Goal: Book appointment/travel/reservation

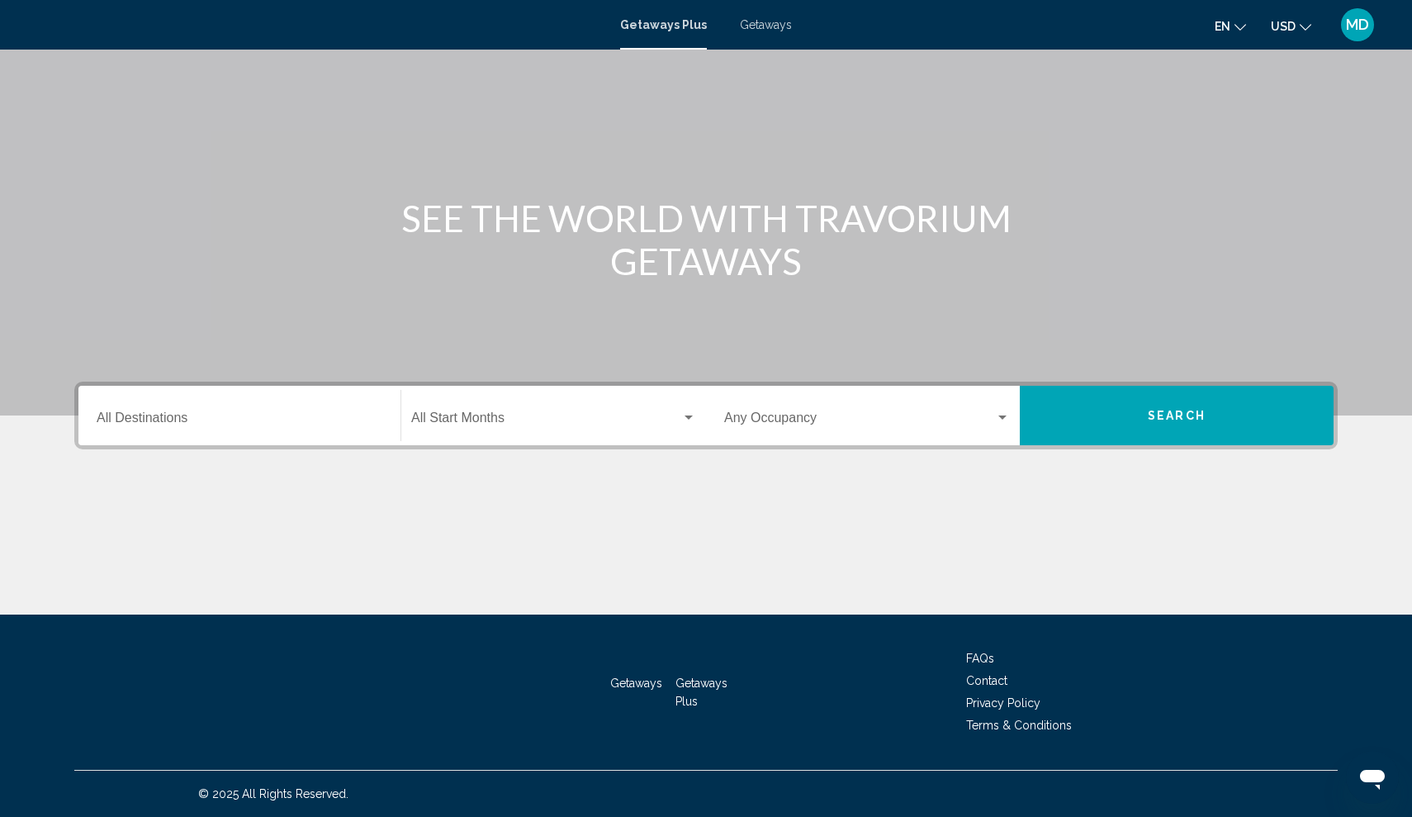
scroll to position [80, 0]
click at [292, 414] on input "Destination All Destinations" at bounding box center [240, 421] width 286 height 15
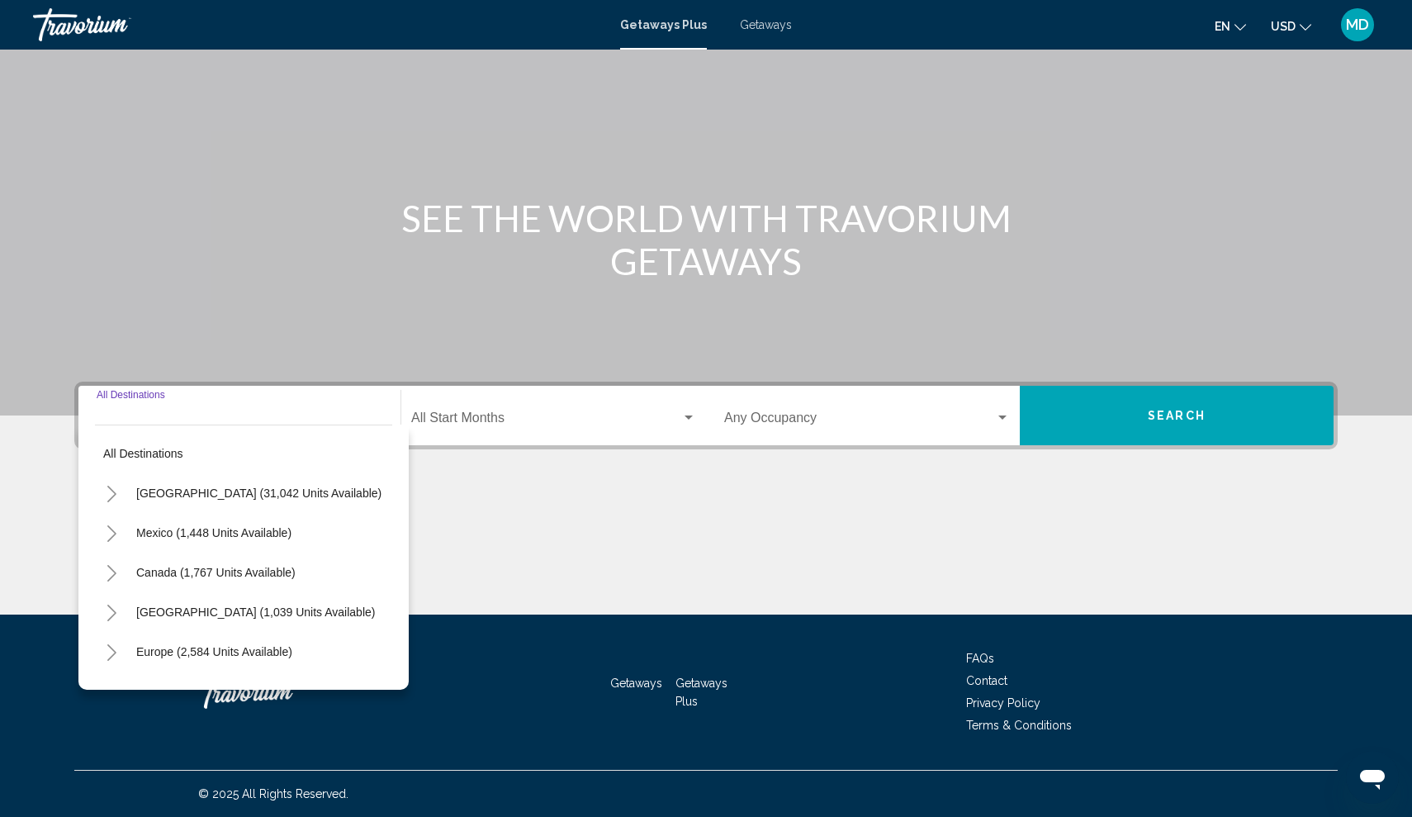
click at [305, 485] on button "[GEOGRAPHIC_DATA] (31,042 units available)" at bounding box center [259, 493] width 262 height 38
type input "**********"
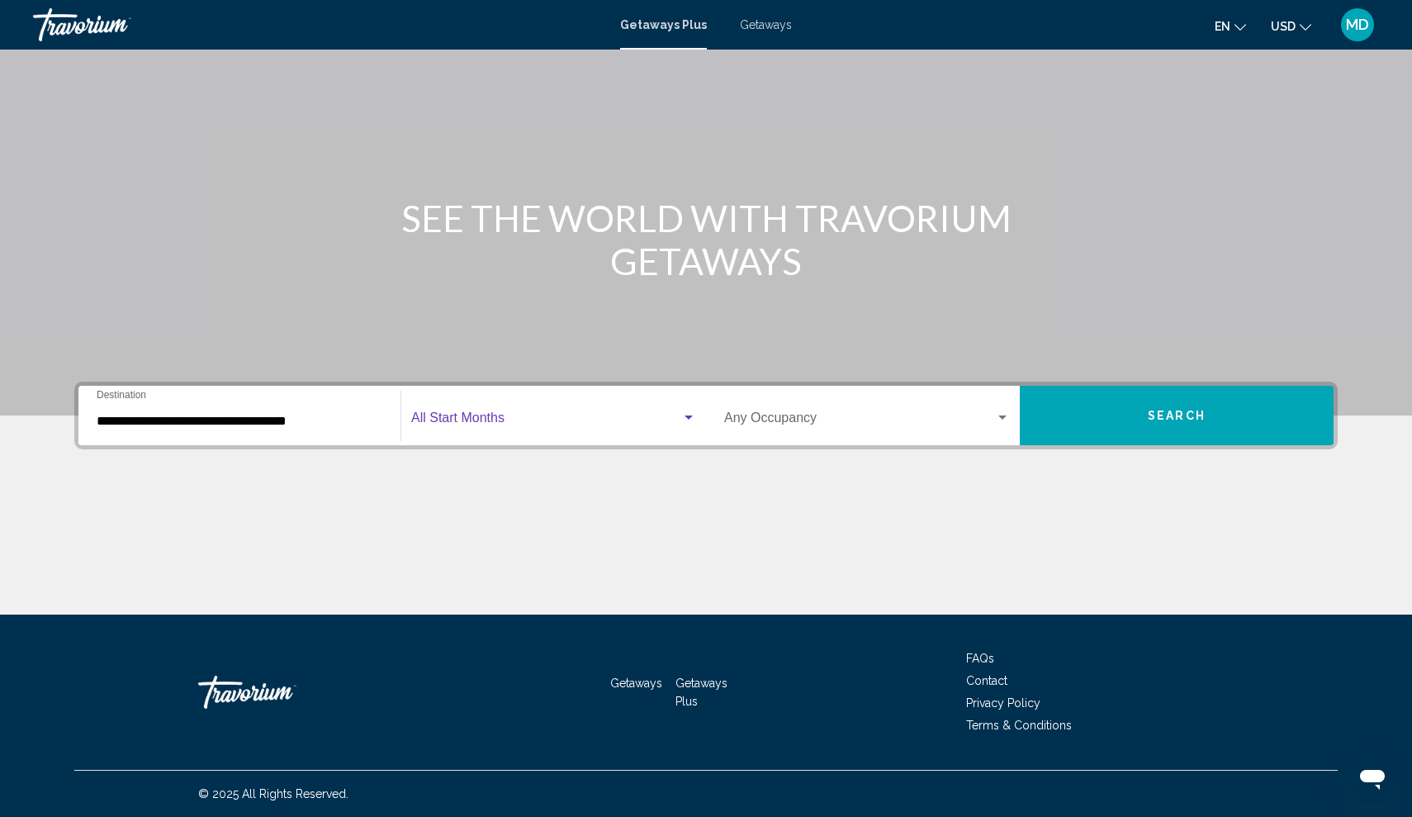
click at [501, 420] on span "Search widget" at bounding box center [546, 421] width 270 height 15
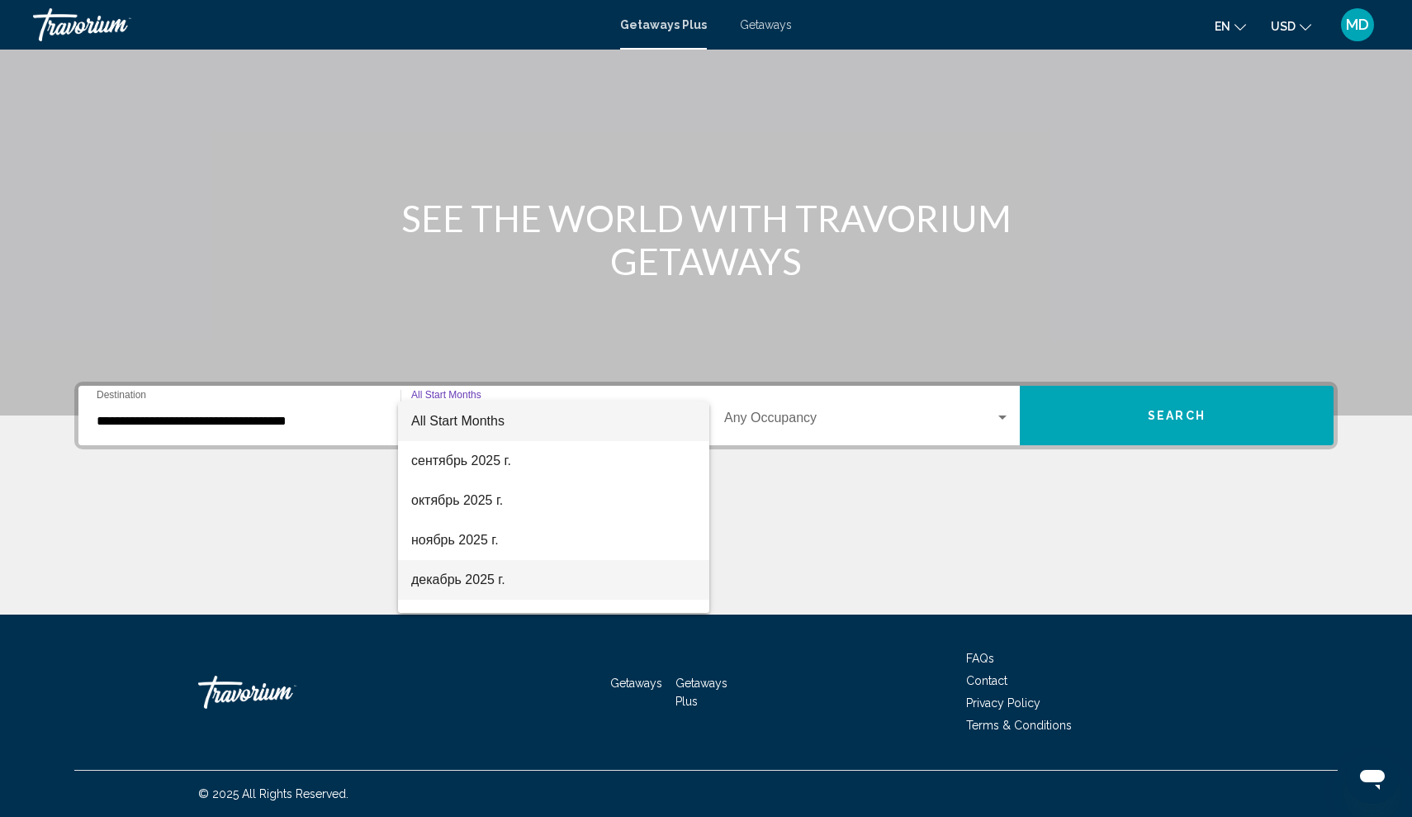
click at [491, 582] on span "декабрь 2025 г." at bounding box center [553, 580] width 285 height 40
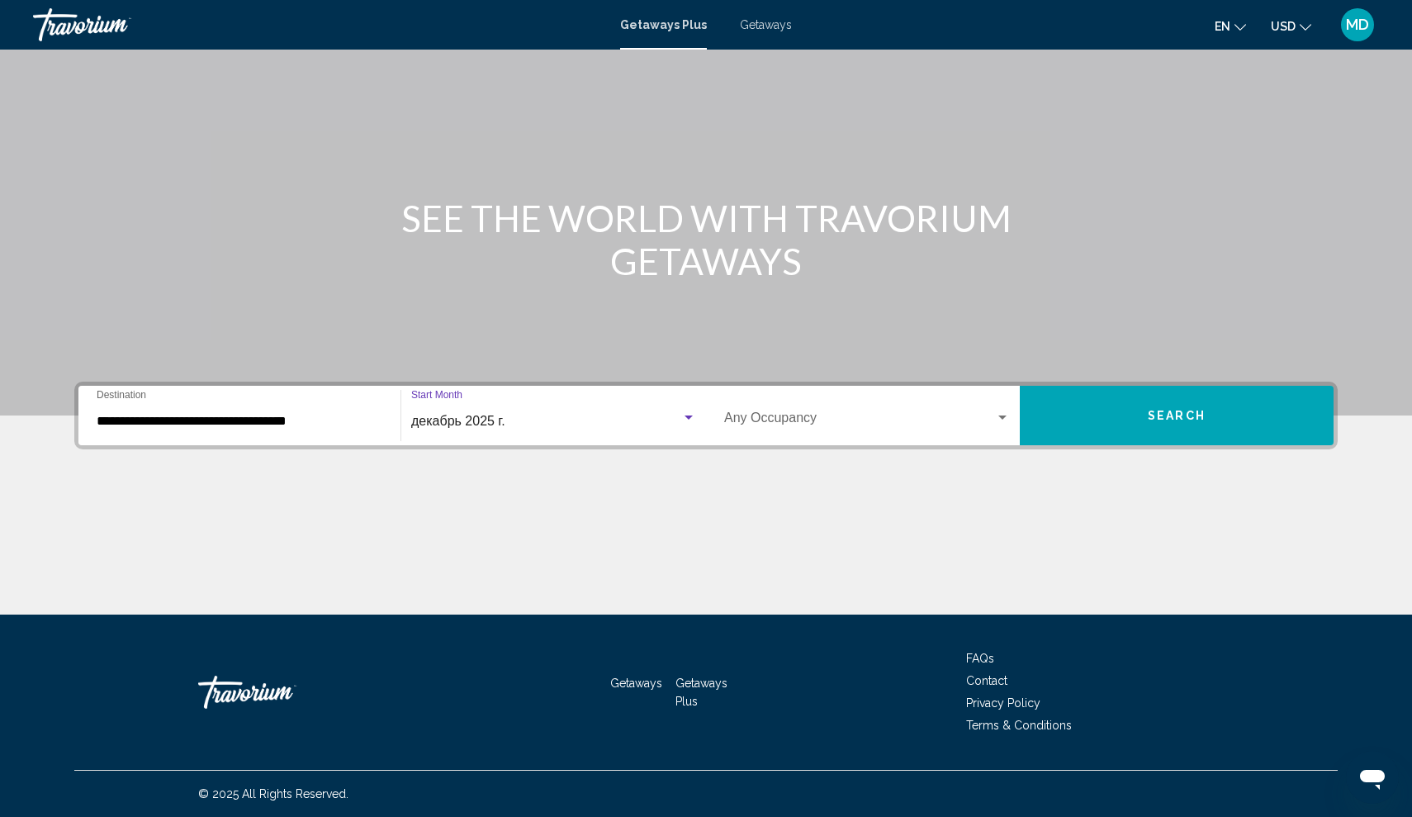
click at [643, 435] on div "декабрь 2025 г. Start Month All Start Months" at bounding box center [553, 416] width 285 height 52
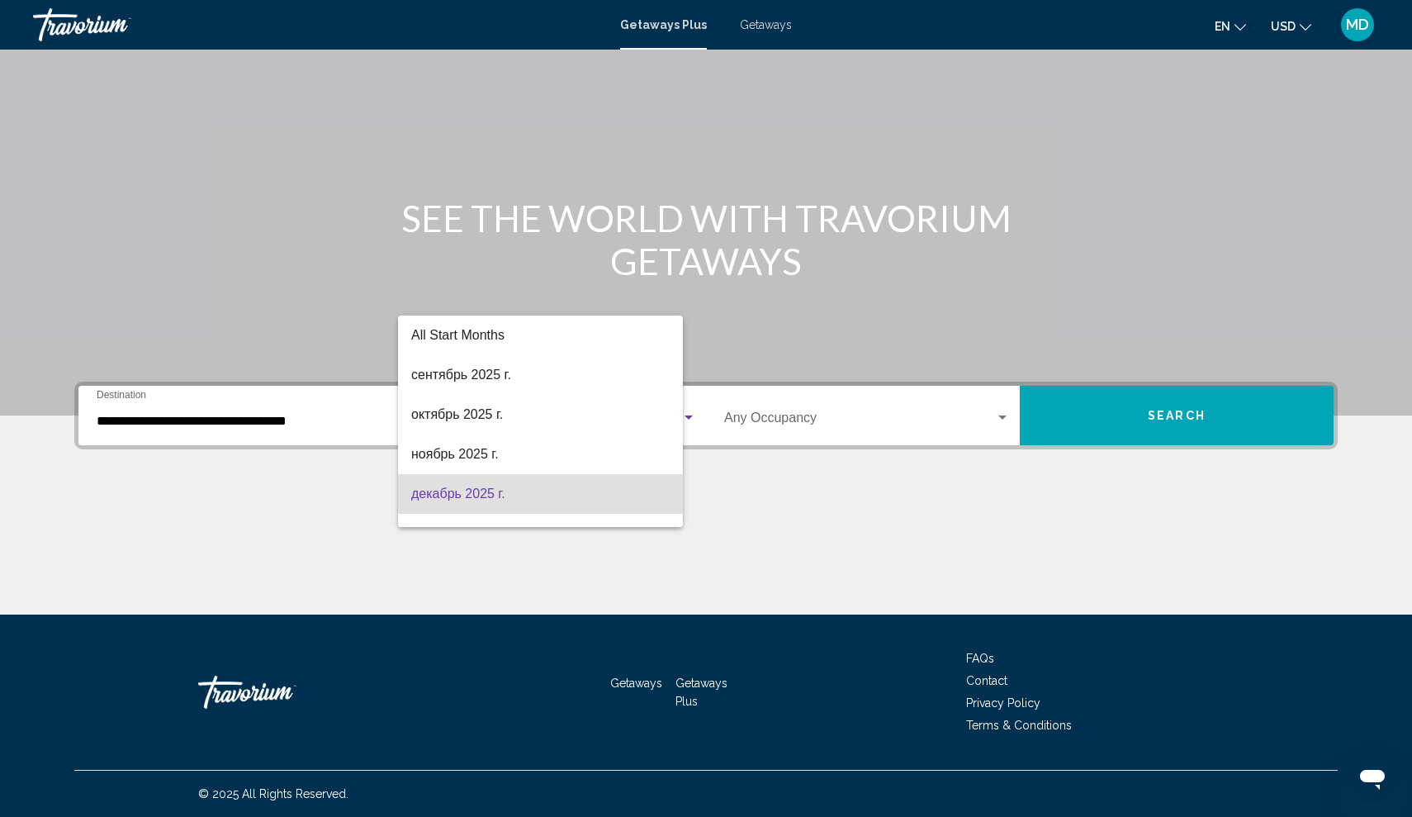
scroll to position [73, 0]
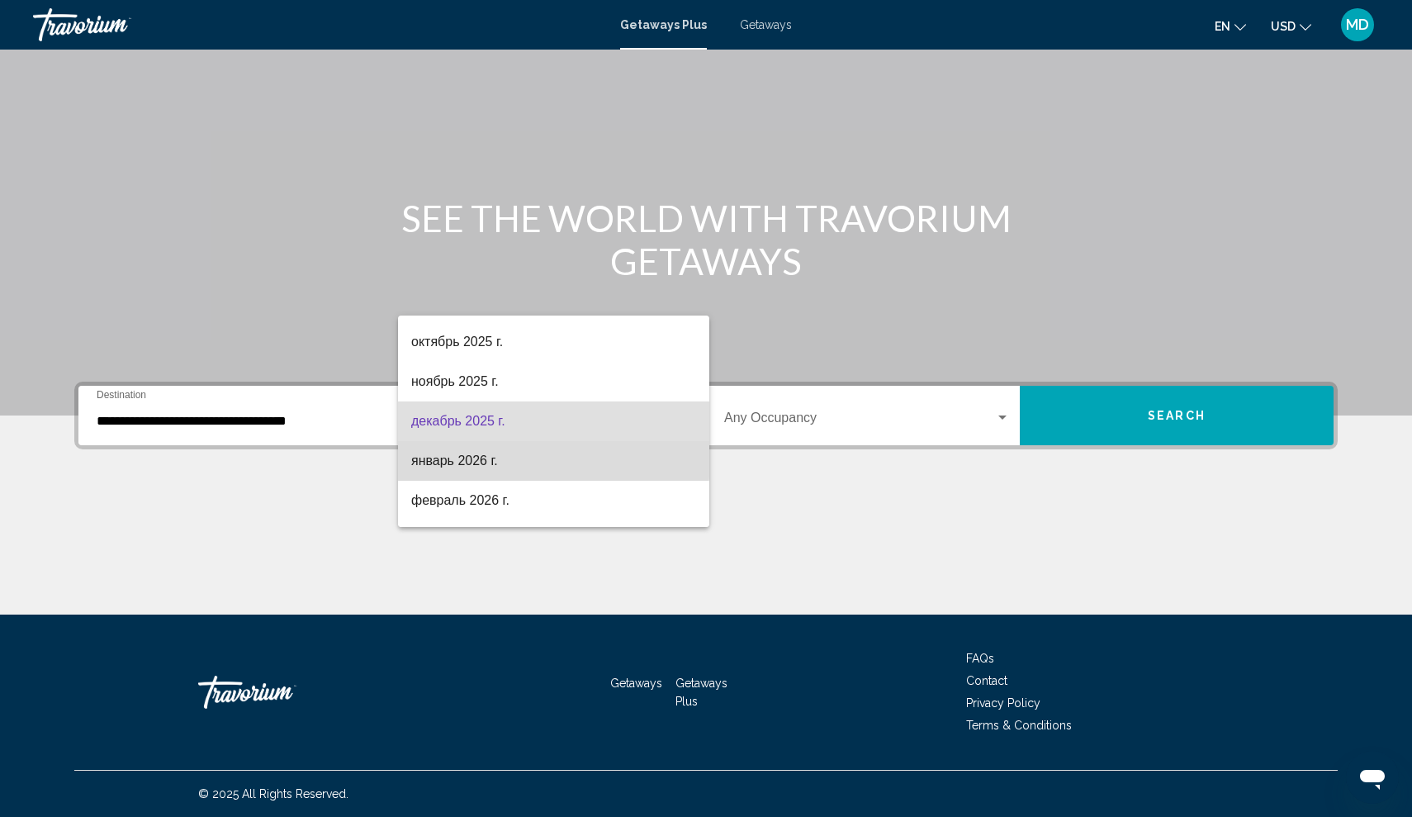
click at [483, 458] on span "январь 2026 г." at bounding box center [553, 461] width 285 height 40
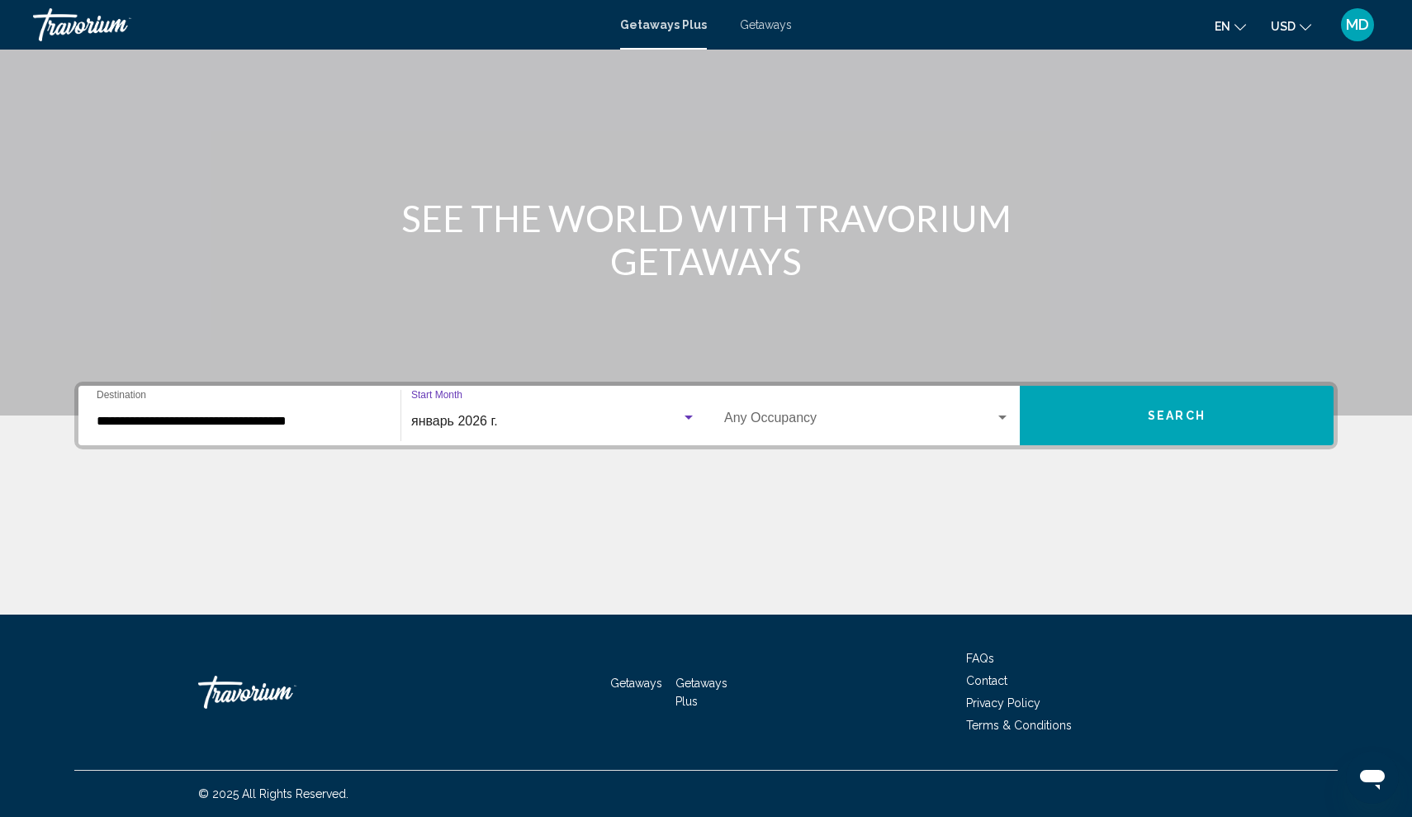
click at [846, 426] on span "Search widget" at bounding box center [859, 421] width 271 height 15
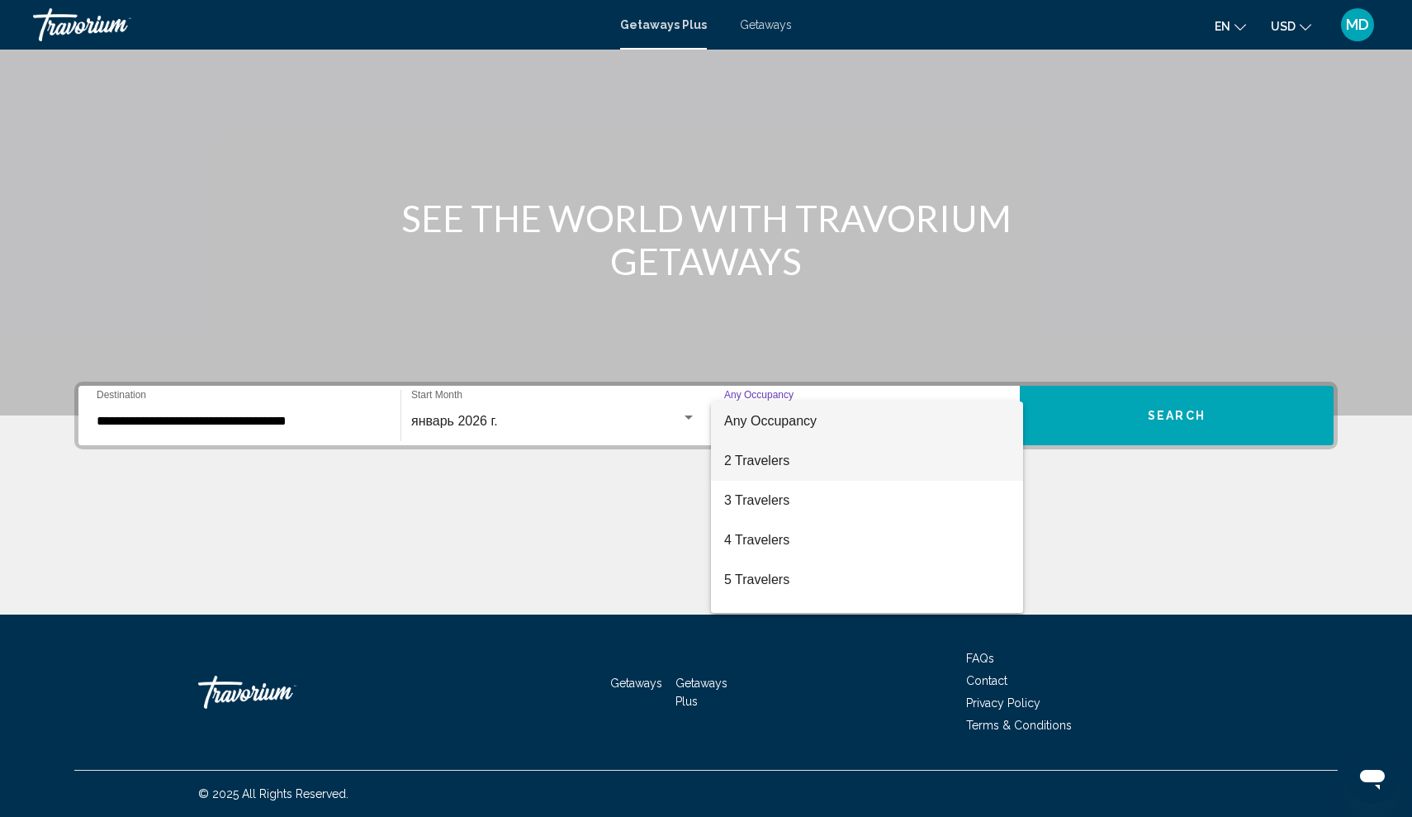
click at [795, 467] on span "2 Travelers" at bounding box center [867, 461] width 286 height 40
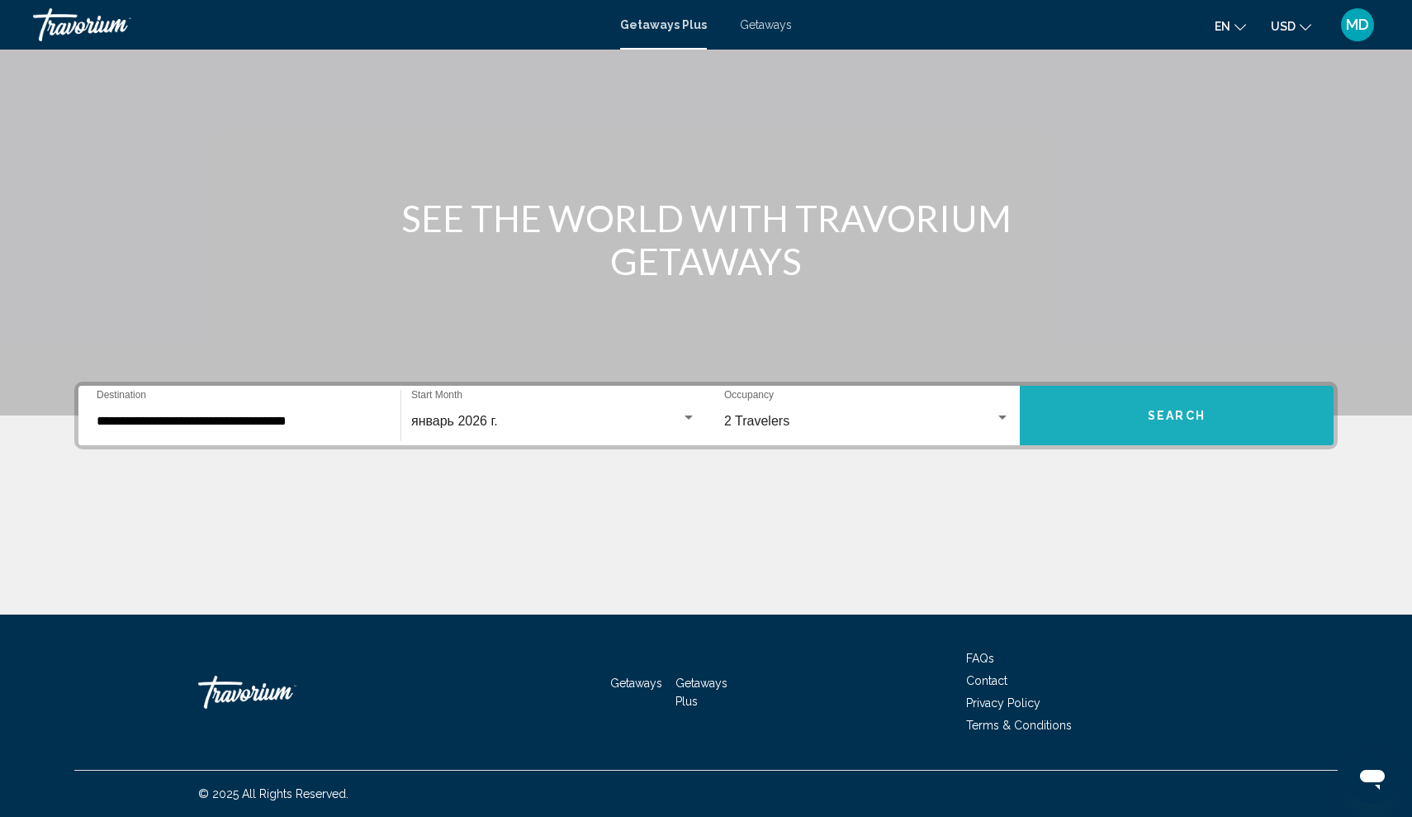
click at [1119, 423] on button "Search" at bounding box center [1177, 415] width 314 height 59
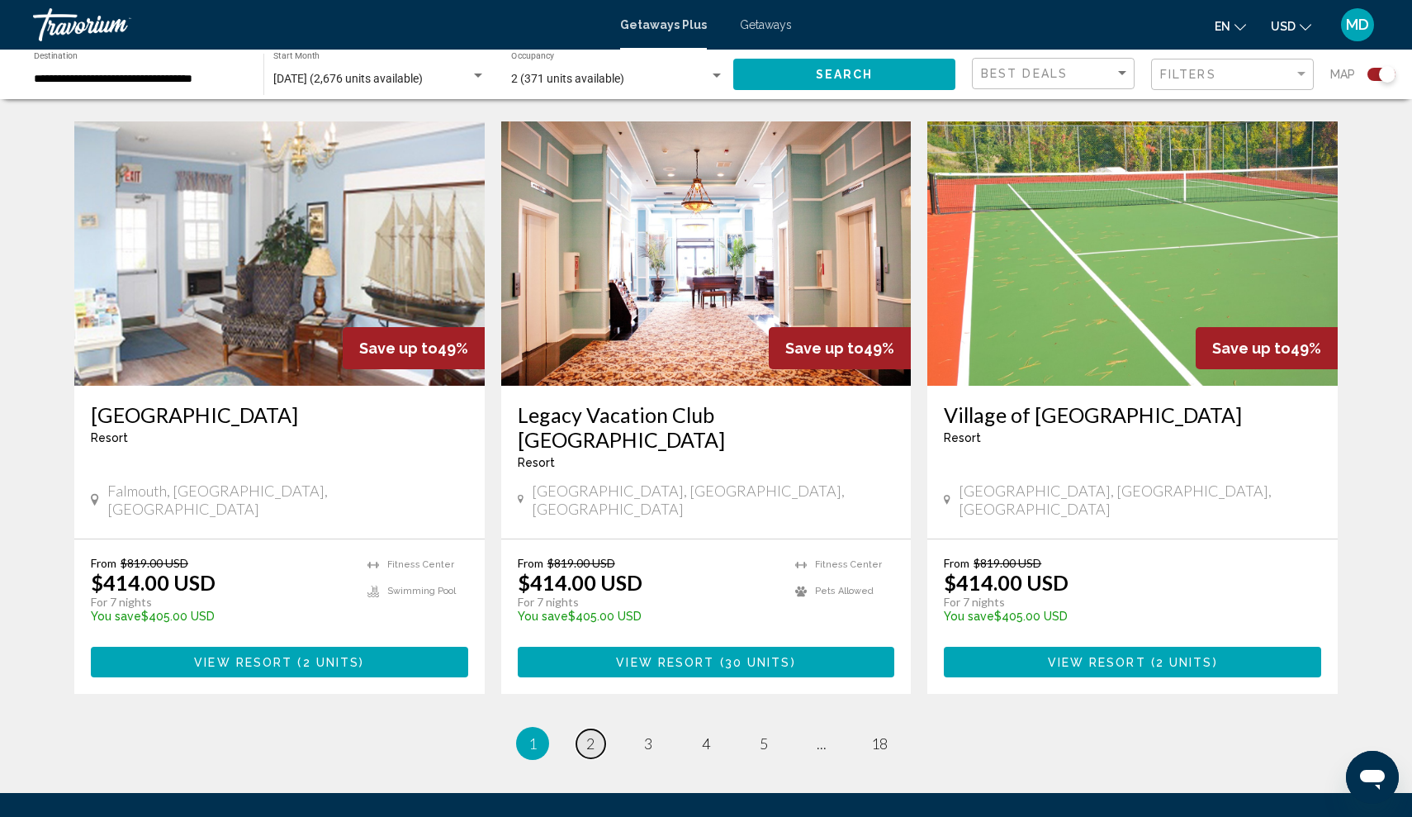
scroll to position [2355, 1]
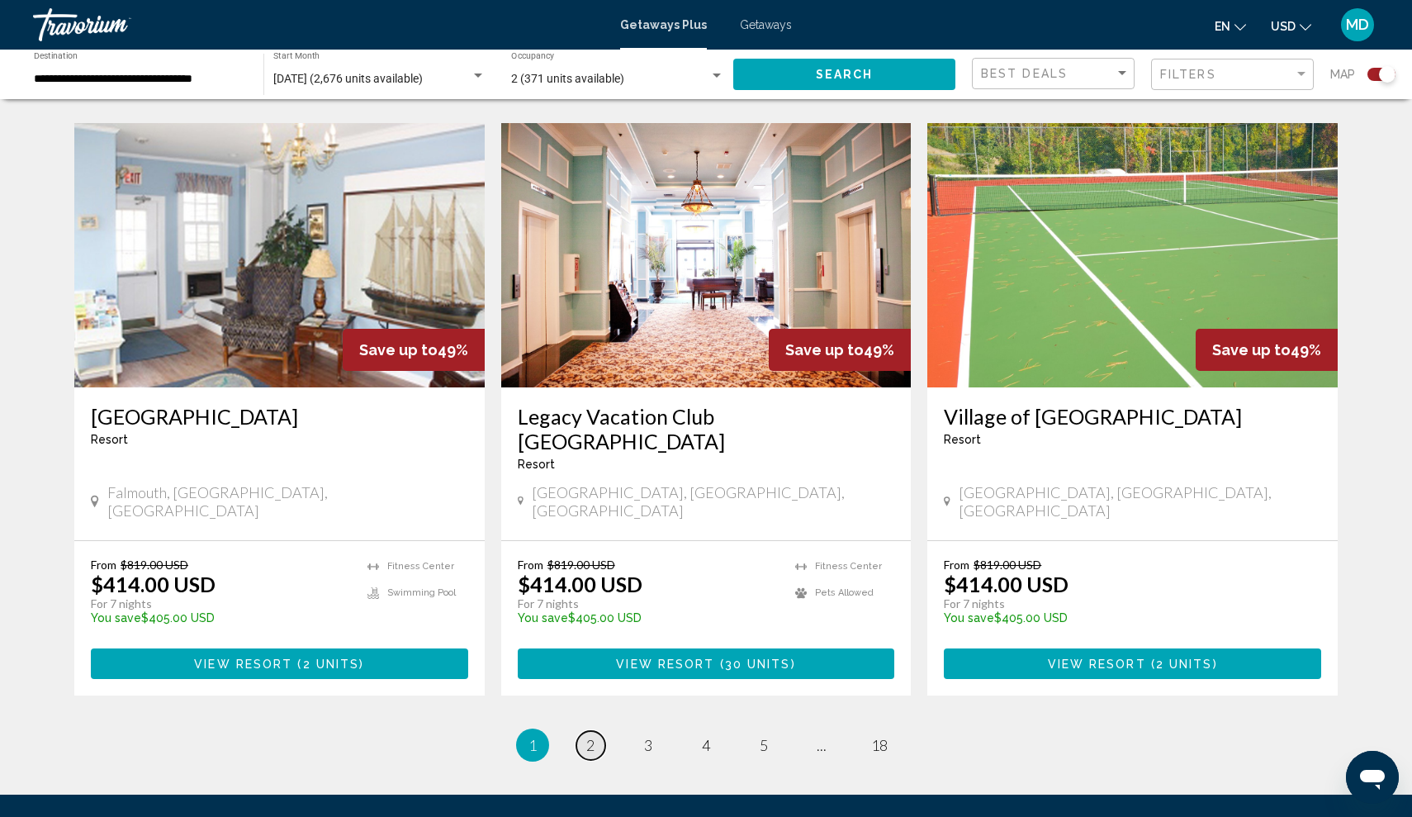
click at [584, 731] on link "page 2" at bounding box center [591, 745] width 29 height 29
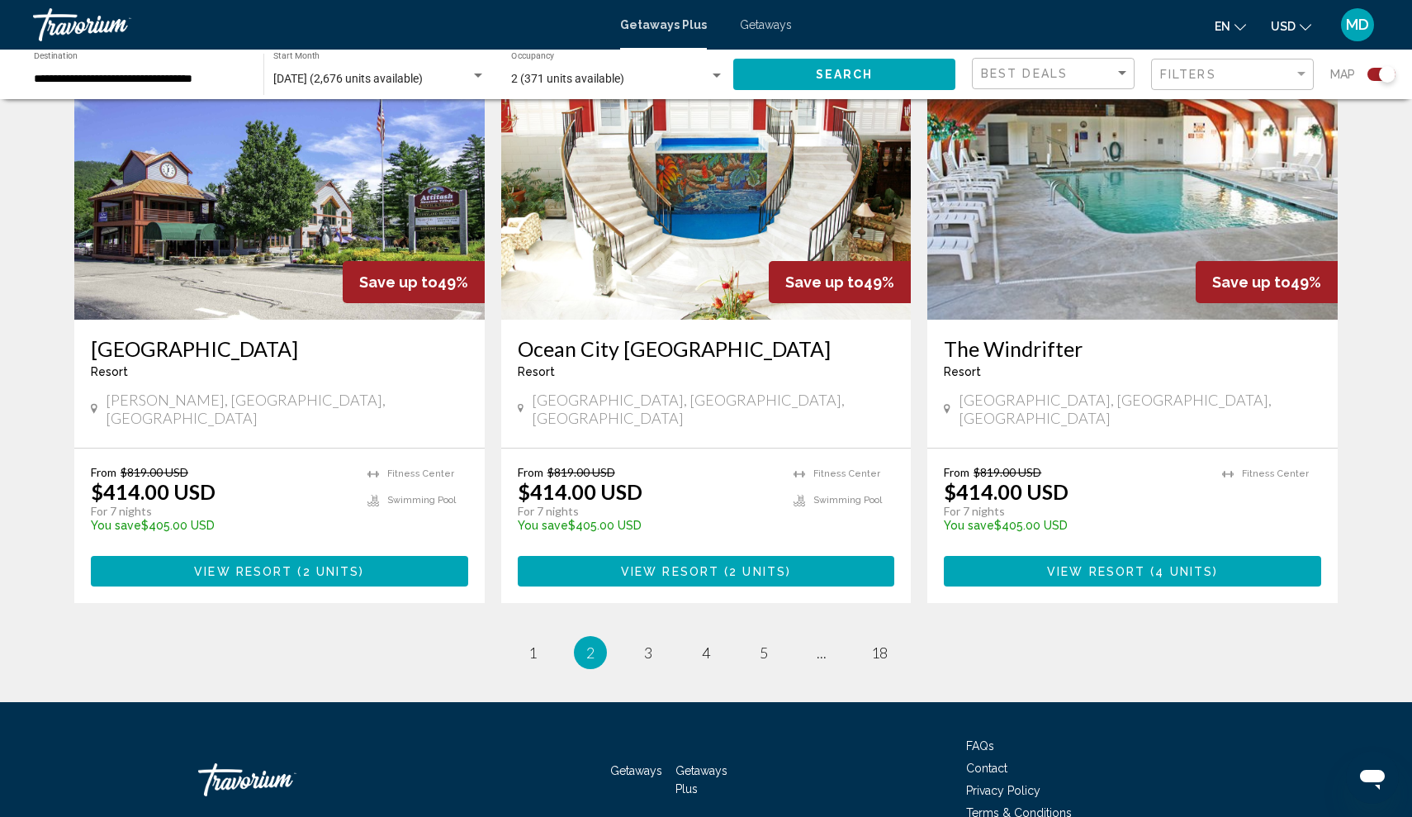
scroll to position [2447, 0]
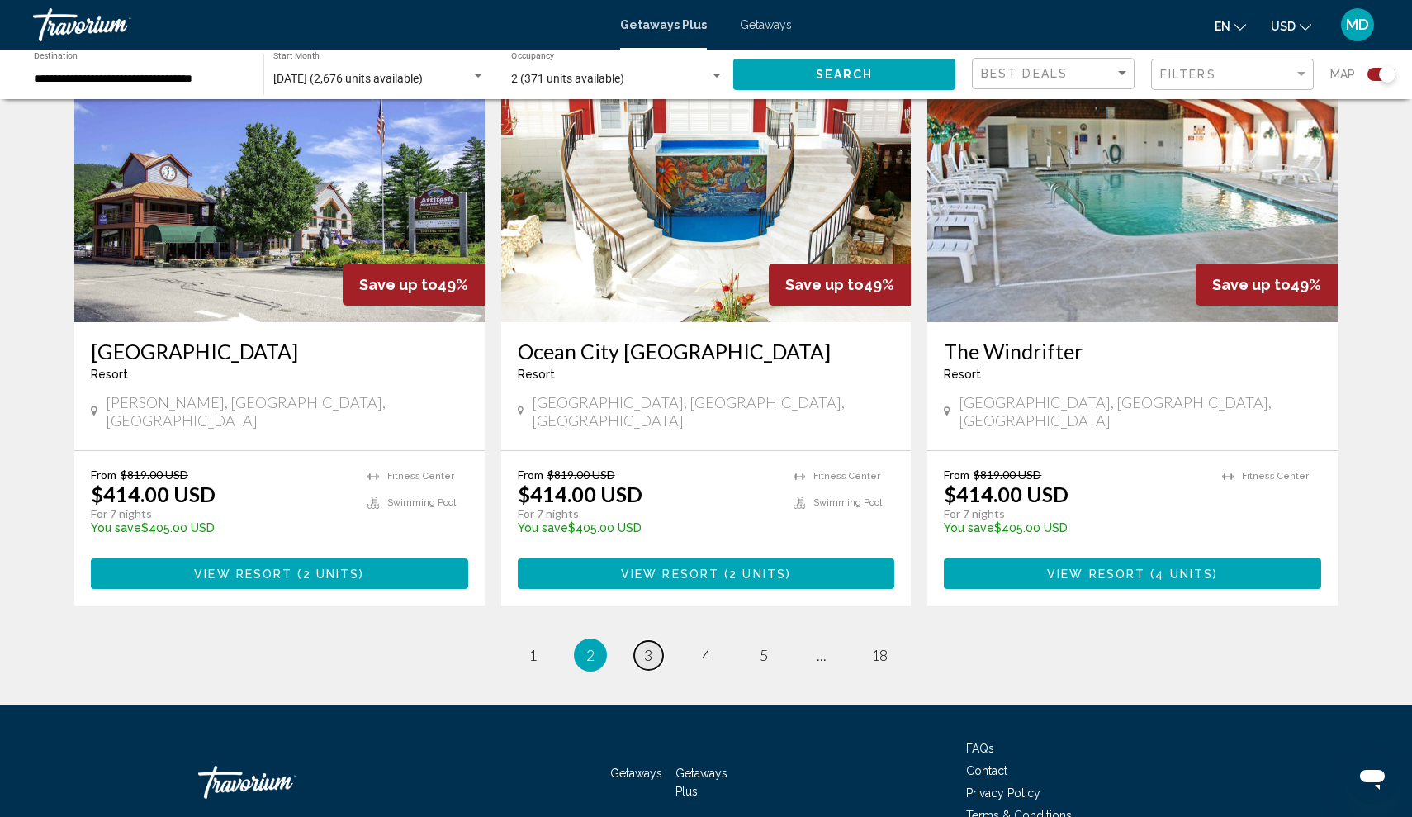
click at [653, 641] on link "page 3" at bounding box center [648, 655] width 29 height 29
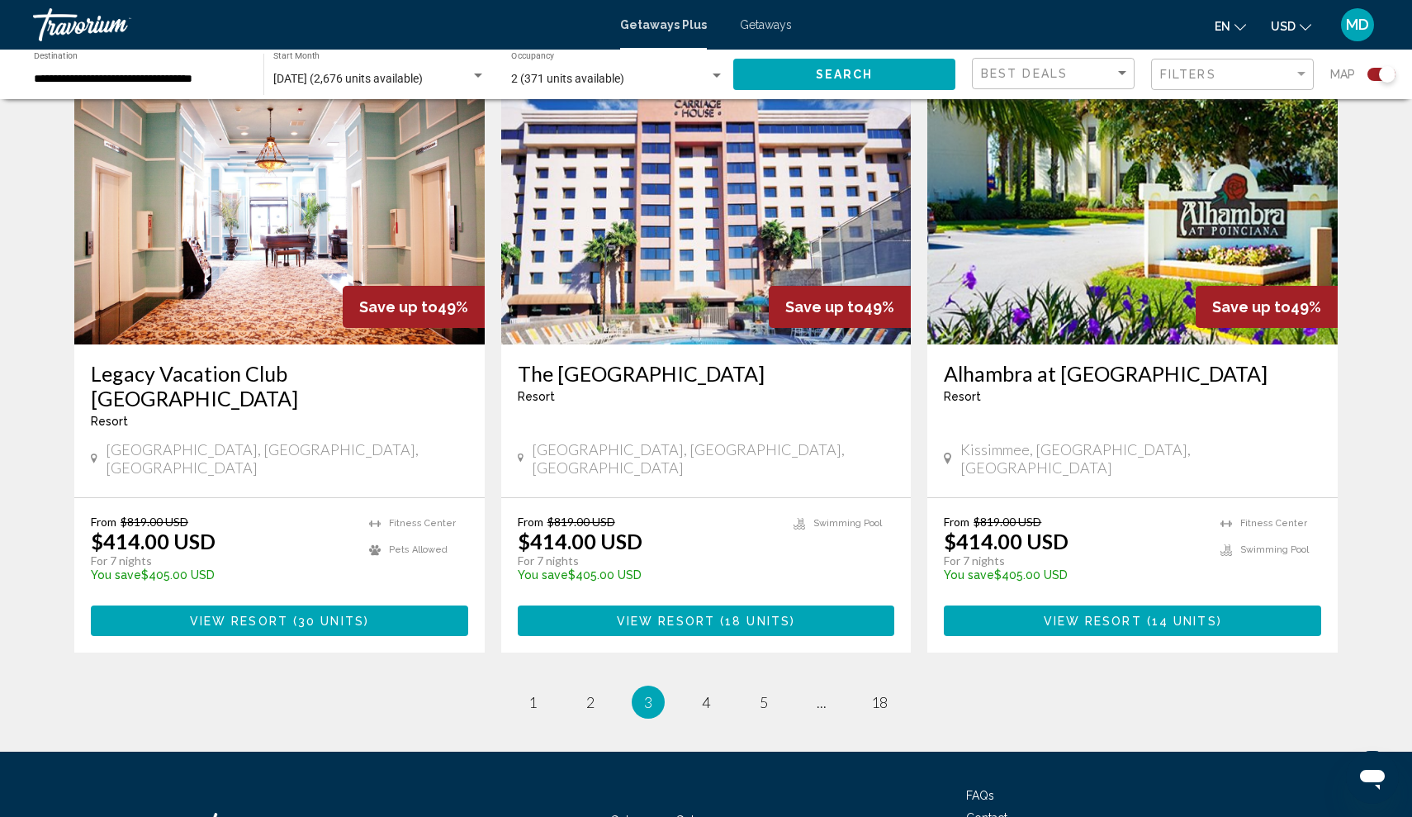
scroll to position [2397, 0]
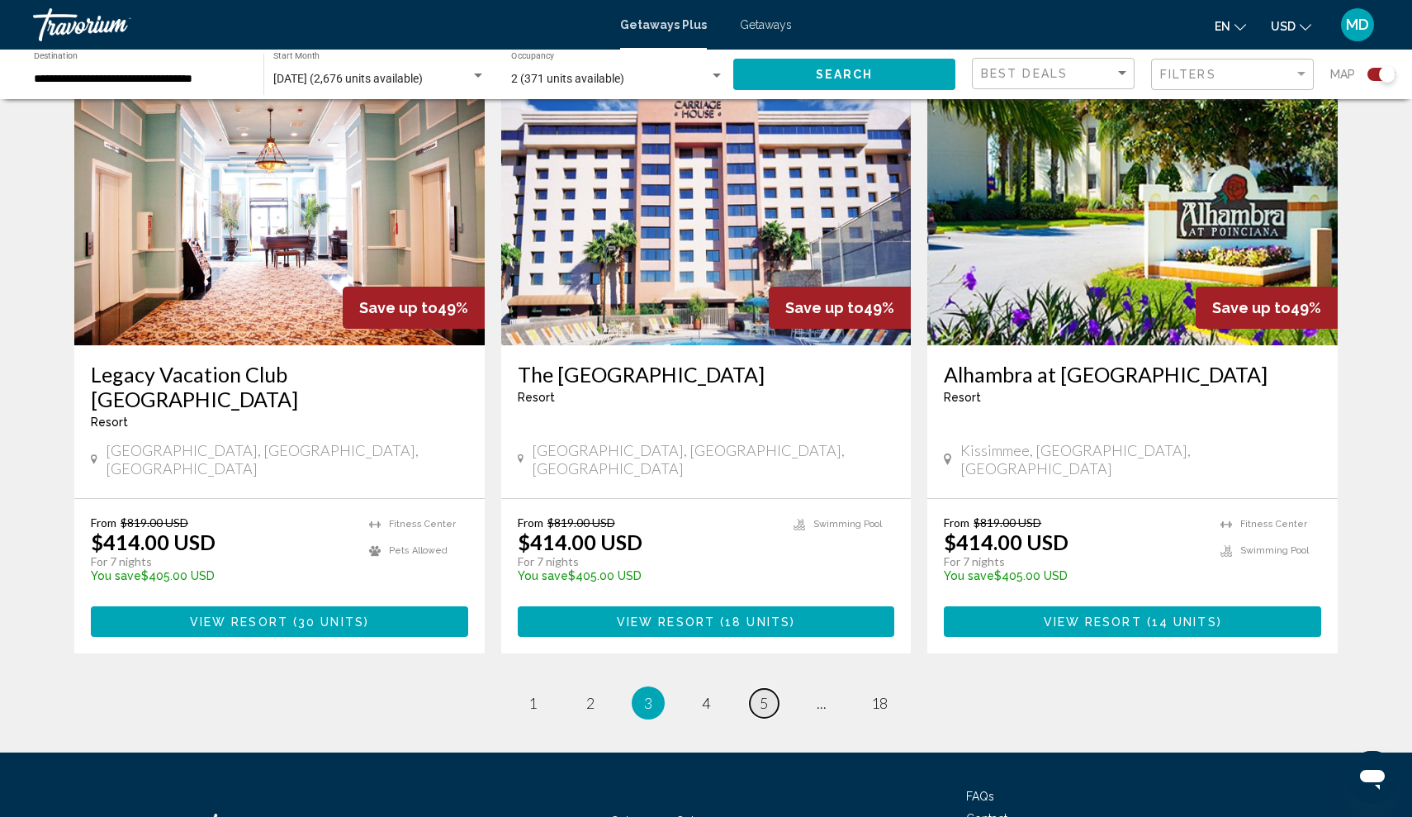
click at [768, 694] on span "5" at bounding box center [764, 703] width 8 height 18
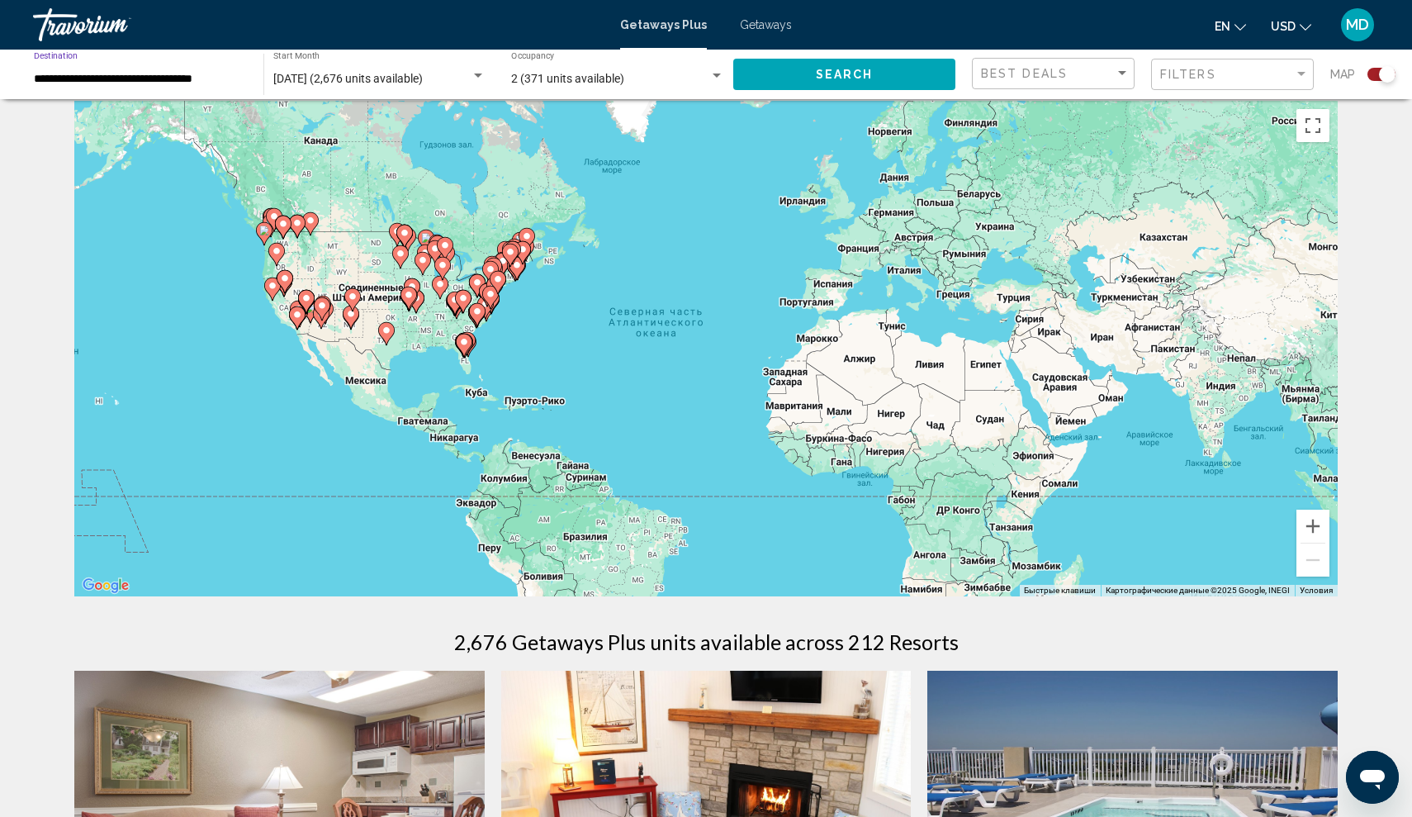
scroll to position [16, 1]
click at [194, 83] on input "**********" at bounding box center [140, 79] width 213 height 13
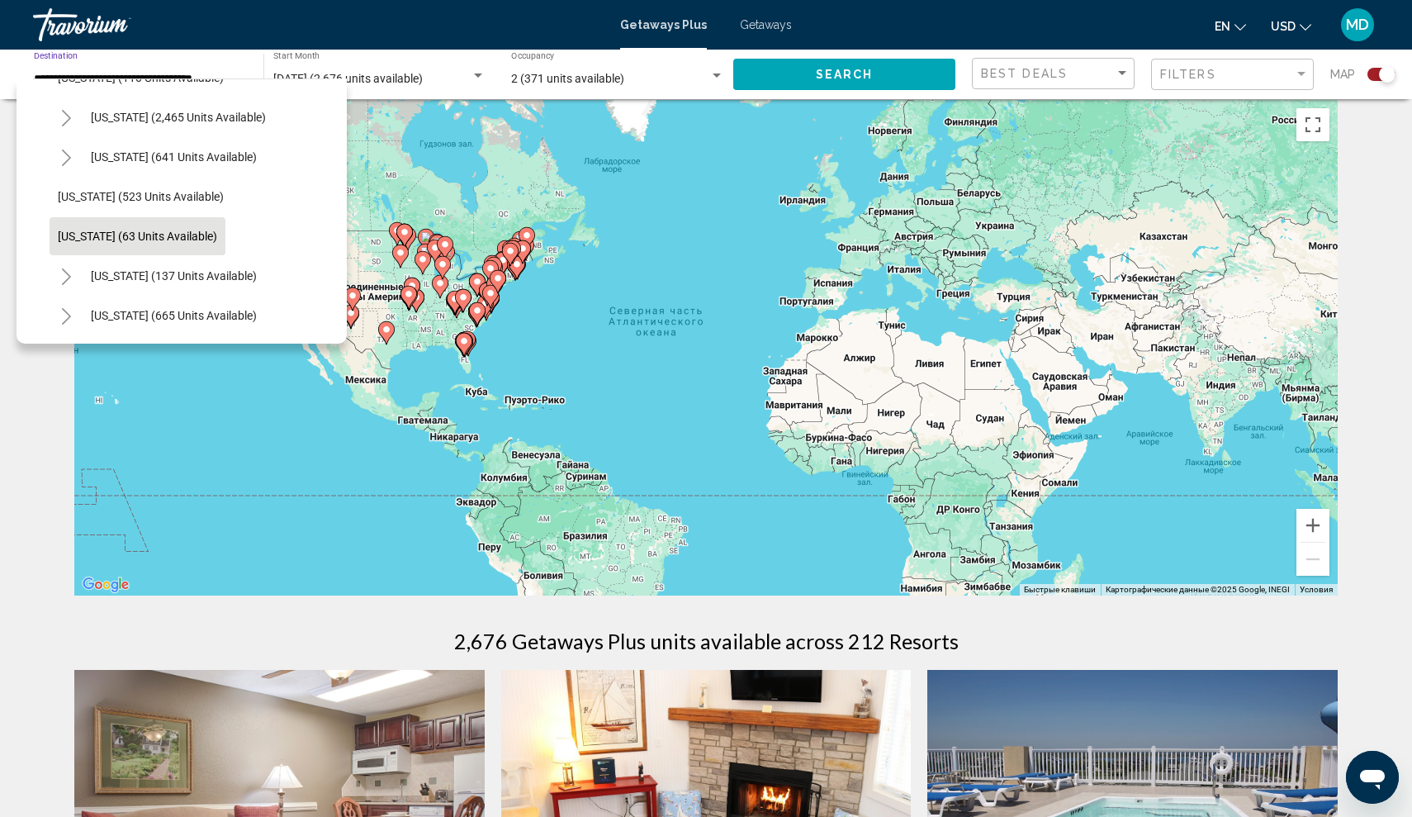
scroll to position [823, 0]
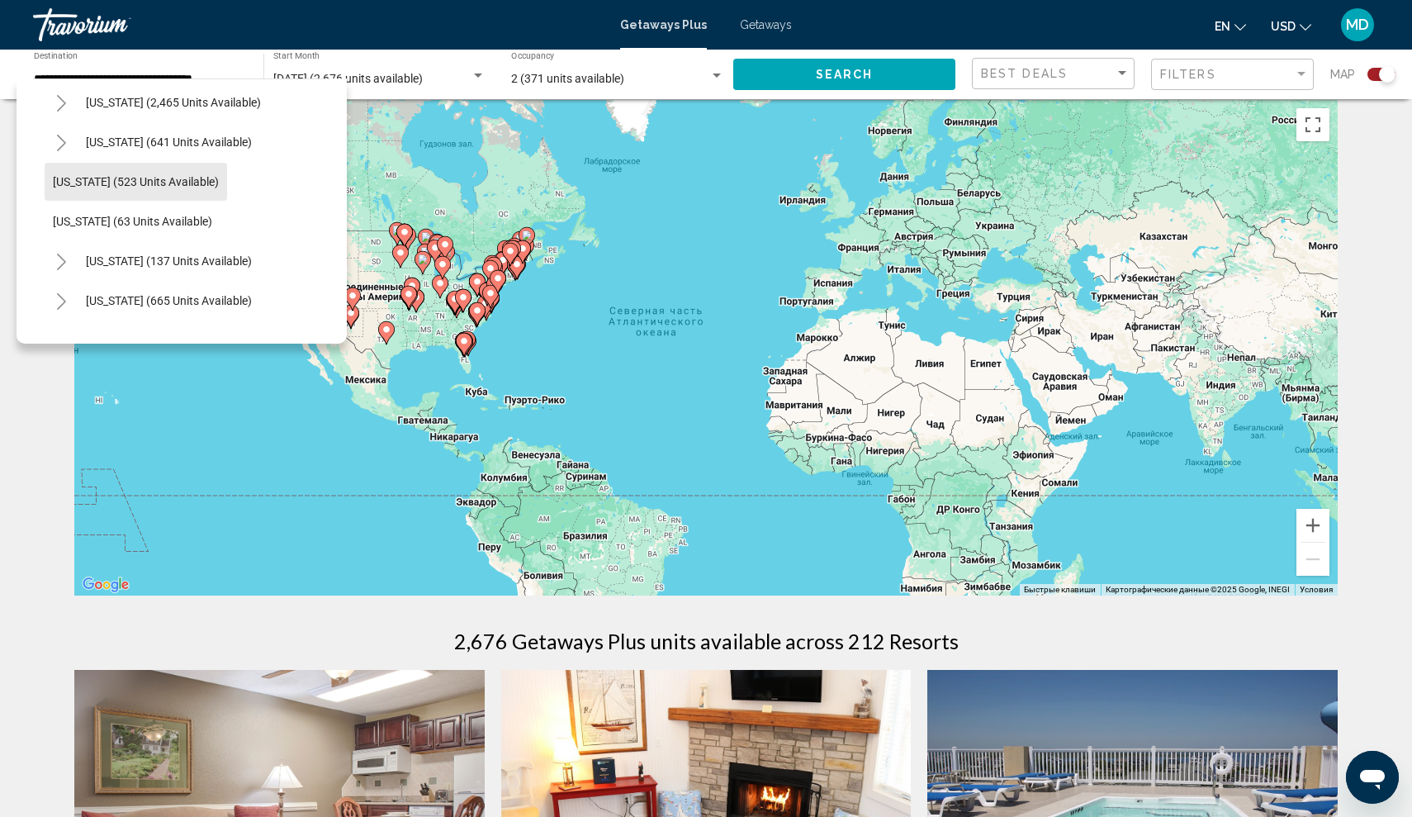
click at [170, 183] on span "[US_STATE] (523 units available)" at bounding box center [136, 181] width 166 height 13
type input "**********"
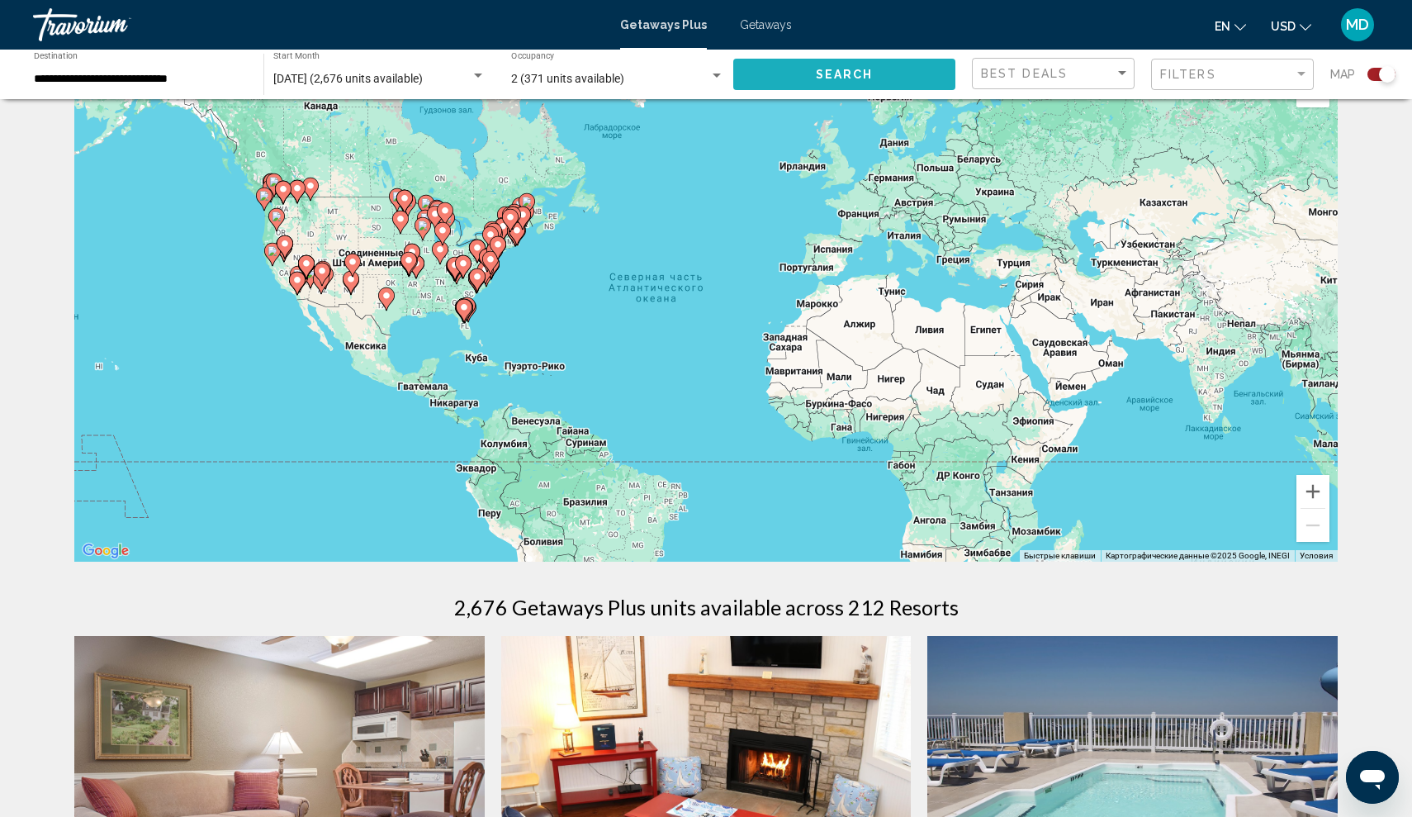
click at [819, 81] on span "Search" at bounding box center [845, 75] width 58 height 13
